Goal: Check status: Check status

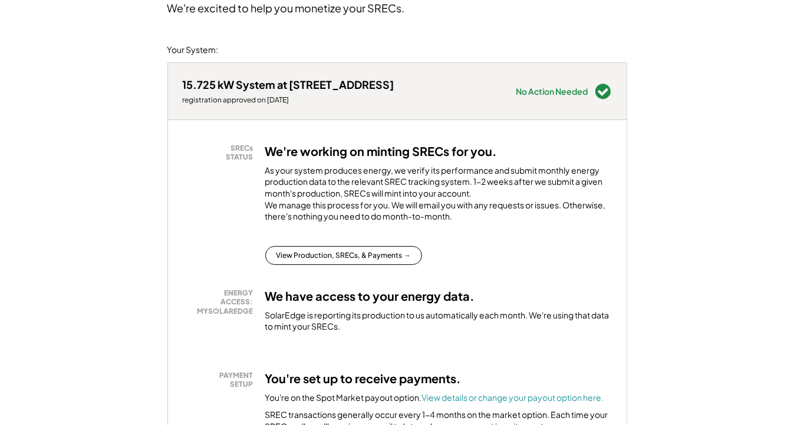
scroll to position [118, 0]
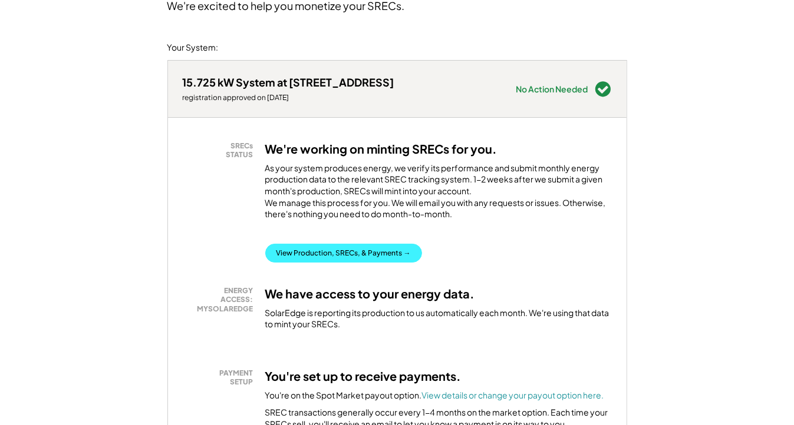
click at [302, 263] on button "View Production, SRECs, & Payments →" at bounding box center [343, 253] width 157 height 19
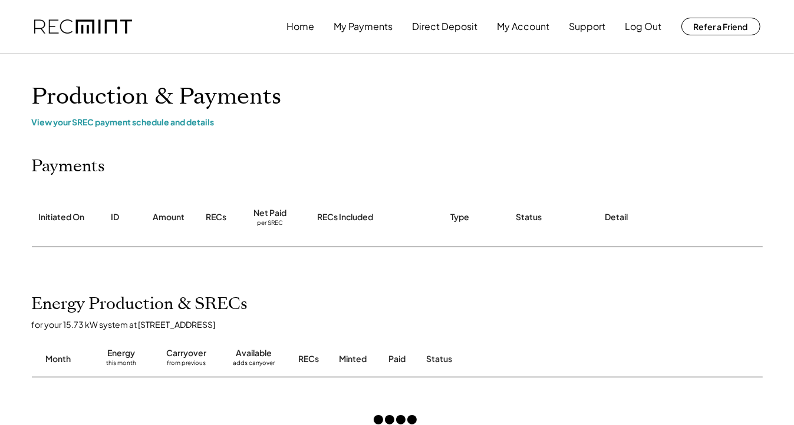
drag, startPoint x: 367, startPoint y: 283, endPoint x: 311, endPoint y: 268, distance: 58.8
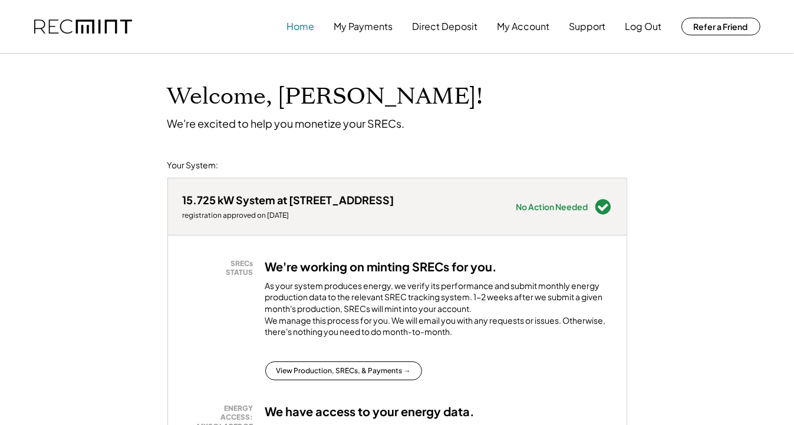
click at [303, 28] on button "Home" at bounding box center [301, 27] width 28 height 24
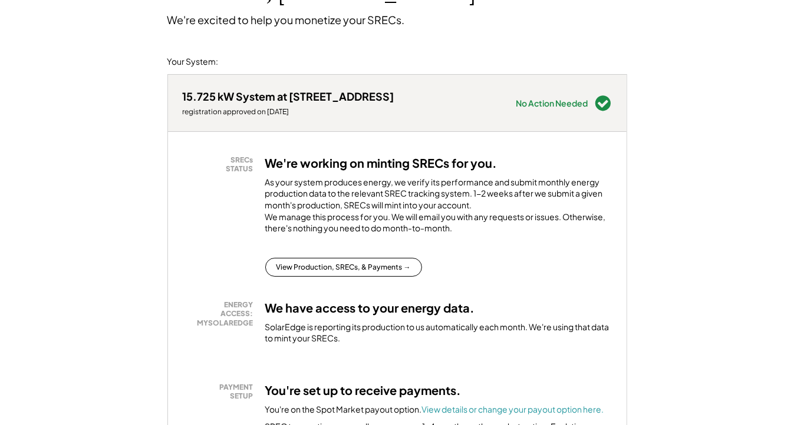
scroll to position [118, 0]
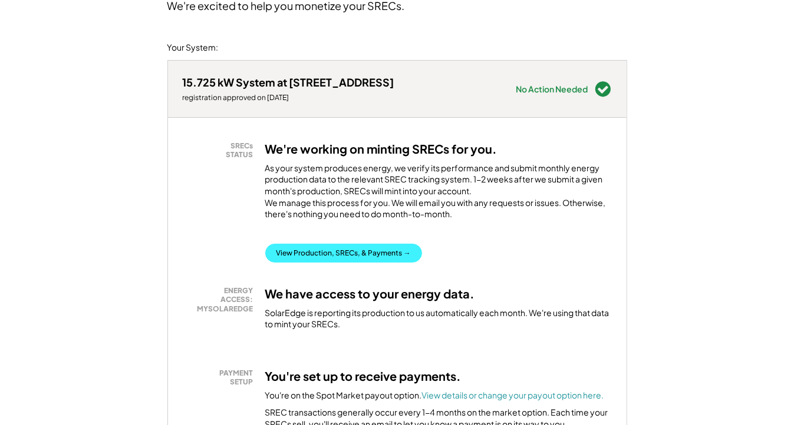
click at [303, 260] on button "View Production, SRECs, & Payments →" at bounding box center [343, 253] width 157 height 19
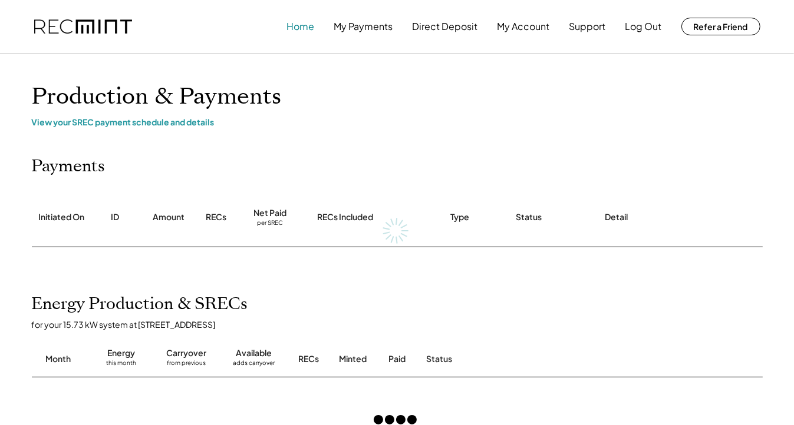
click at [292, 31] on button "Home" at bounding box center [301, 27] width 28 height 24
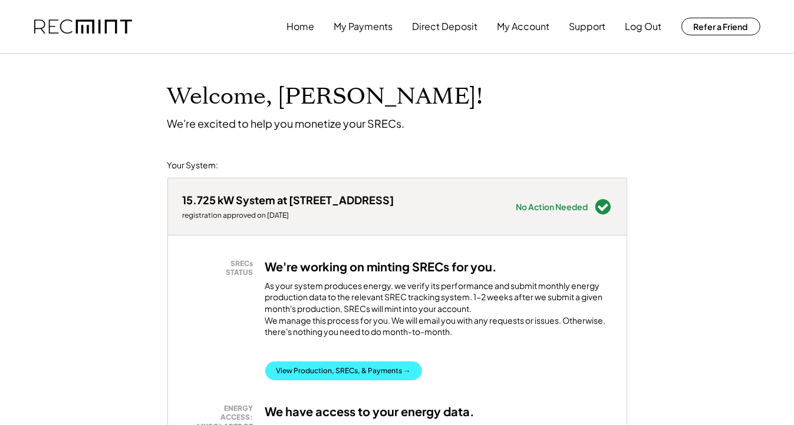
click at [339, 381] on button "View Production, SRECs, & Payments →" at bounding box center [343, 371] width 157 height 19
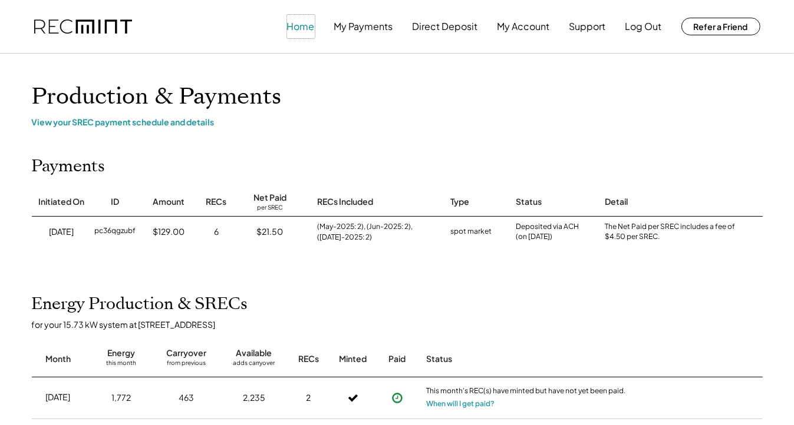
click at [297, 28] on button "Home" at bounding box center [301, 27] width 28 height 24
